Goal: Communication & Community: Answer question/provide support

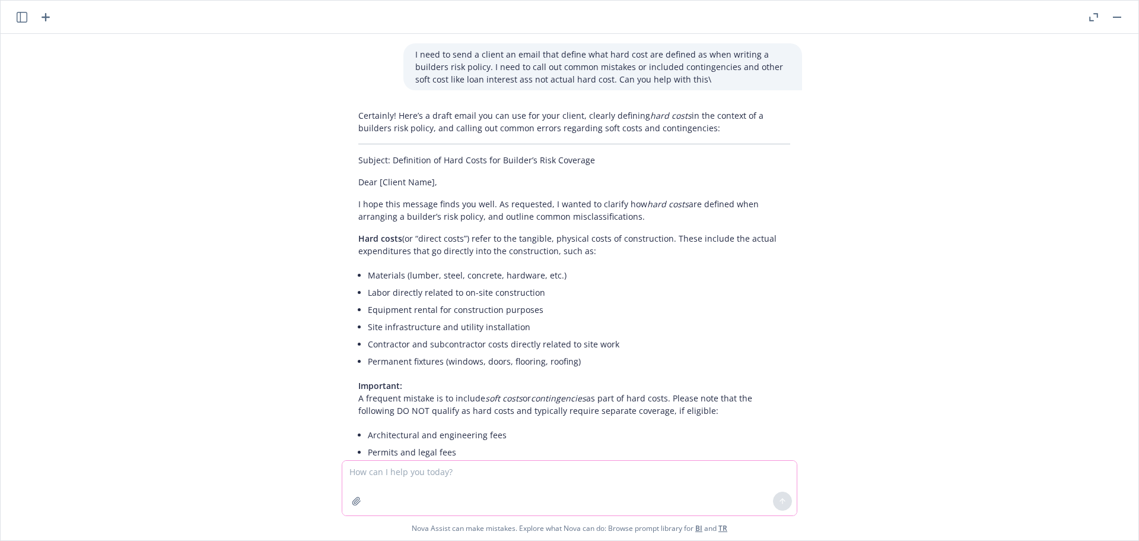
click at [408, 476] on textarea at bounding box center [569, 487] width 455 height 55
click at [523, 473] on textarea "Morning nova I have some info for you." at bounding box center [569, 487] width 455 height 55
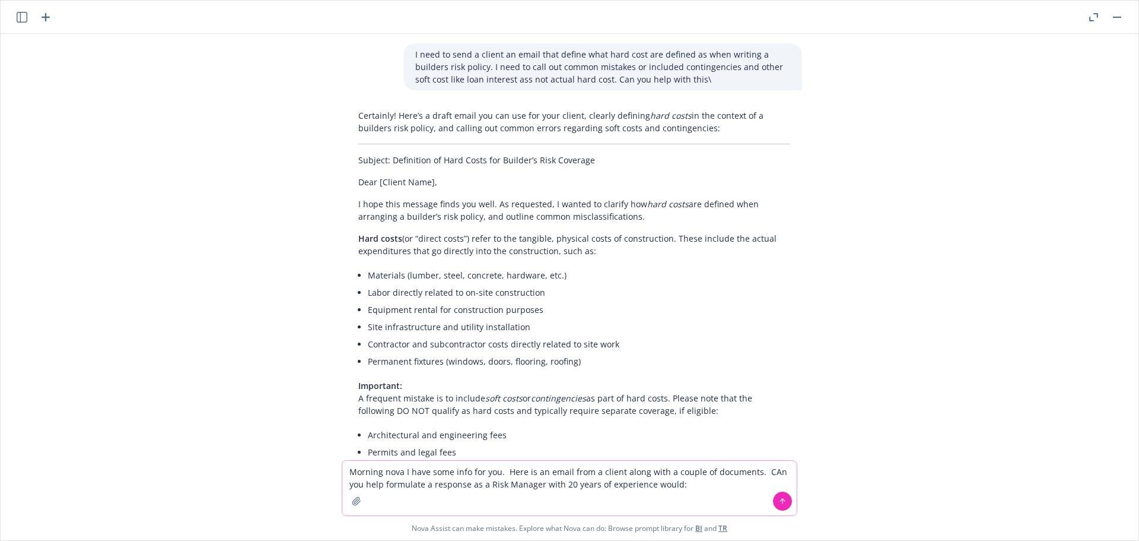
paste textarea "Our transaction attorney seems to be comfortable with the Phase II ESA conclusi…"
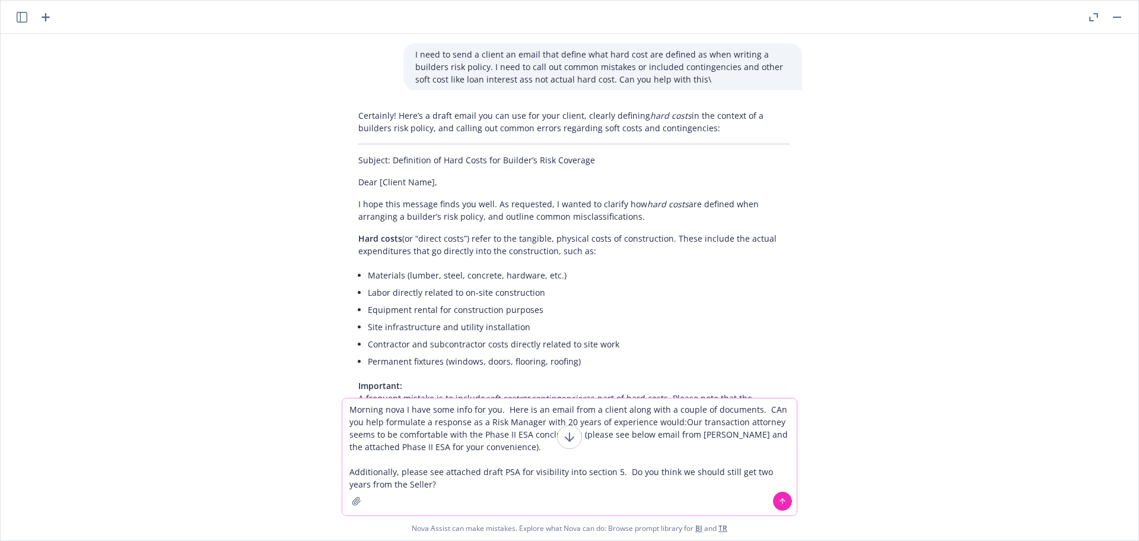
type textarea "Morning nova I have some info for you. Here is an email from a client along wit…"
click at [355, 507] on button "button" at bounding box center [356, 500] width 19 height 19
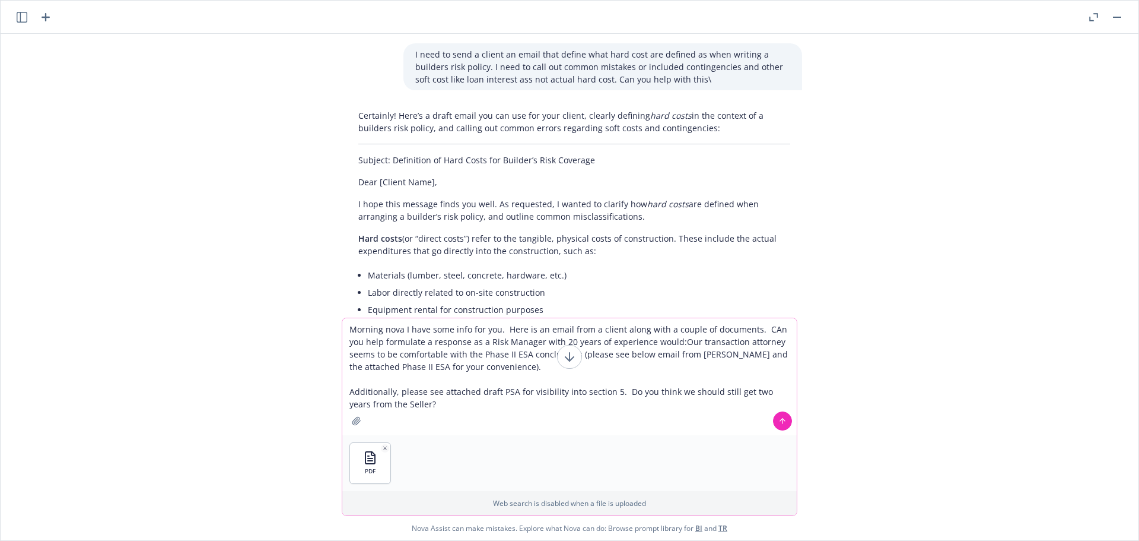
click at [357, 420] on icon "button" at bounding box center [356, 420] width 9 height 9
click at [779, 417] on icon at bounding box center [783, 421] width 8 height 8
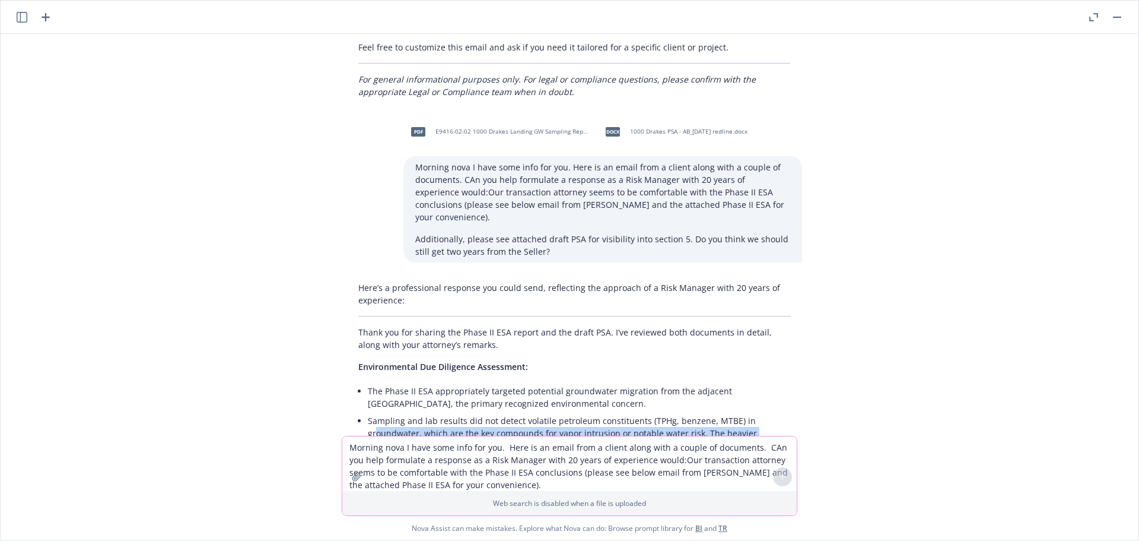
scroll to position [675, 0]
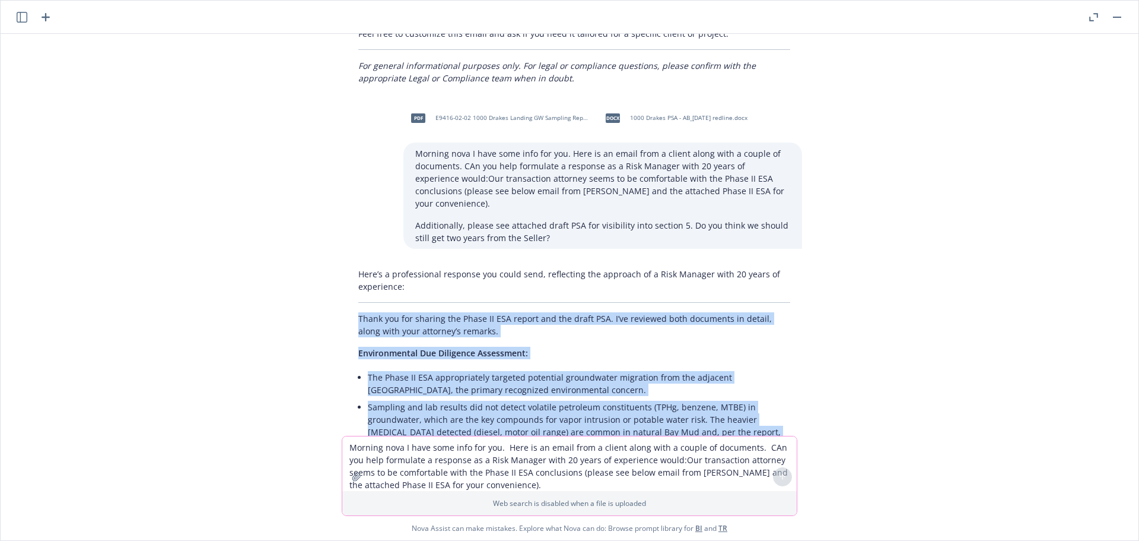
drag, startPoint x: 549, startPoint y: 256, endPoint x: 354, endPoint y: 310, distance: 203.1
copy div "Lorem ips dol sitamet con Adipi EL SED doeius tem inc utlab ETD. M’al enimadmi …"
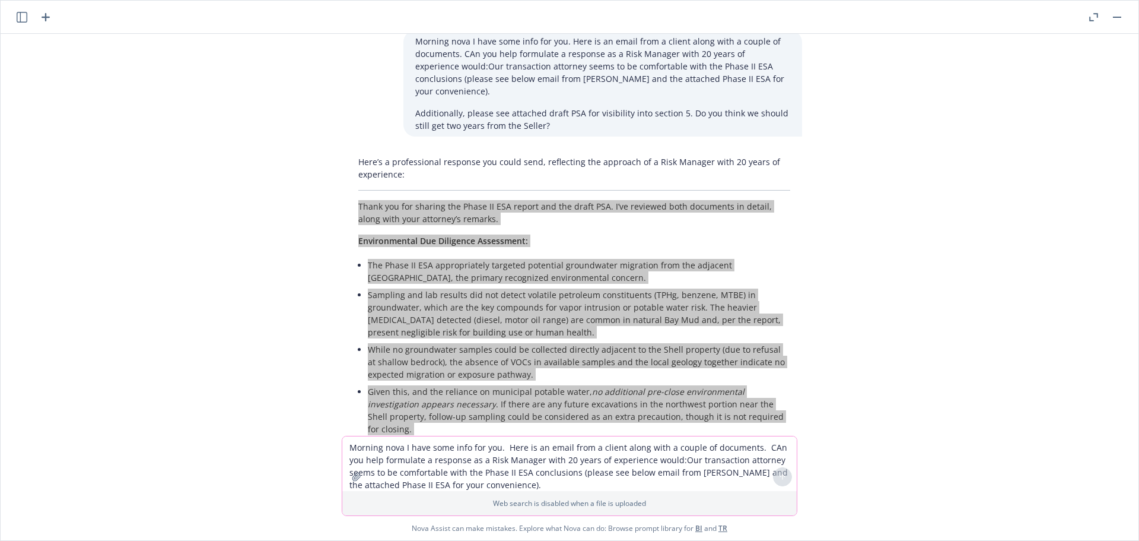
scroll to position [853, 0]
